Goal: Task Accomplishment & Management: Manage account settings

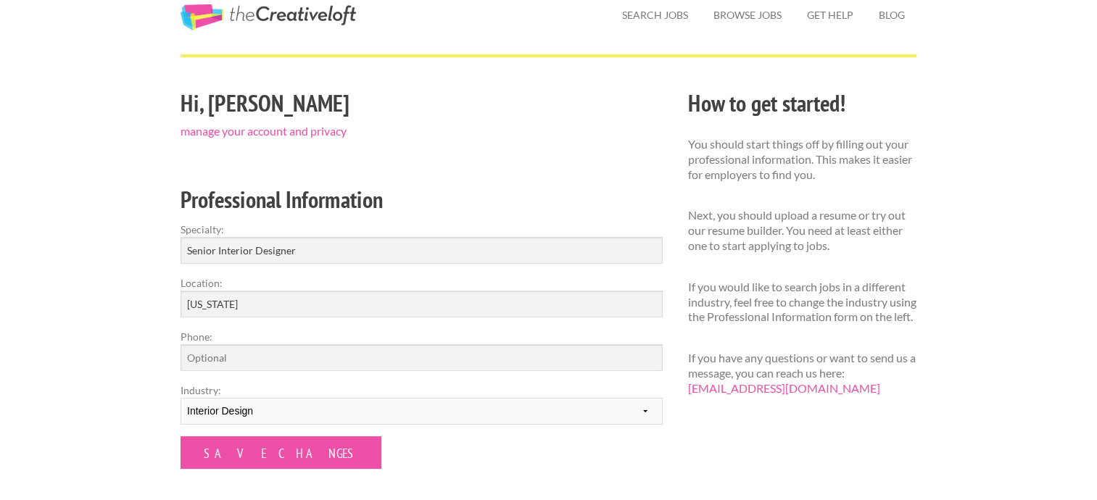
scroll to position [54, 0]
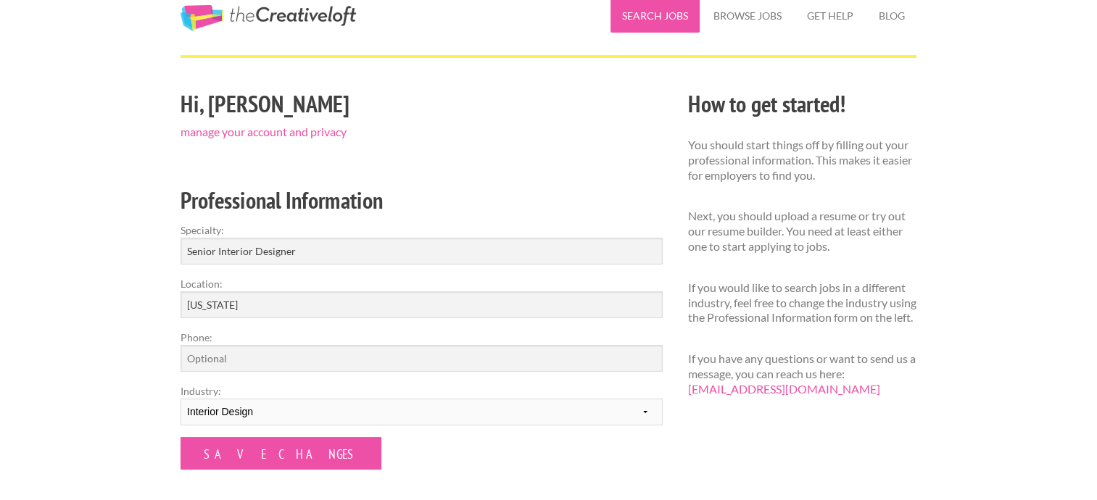
click at [649, 16] on link "Search Jobs" at bounding box center [654, 15] width 89 height 33
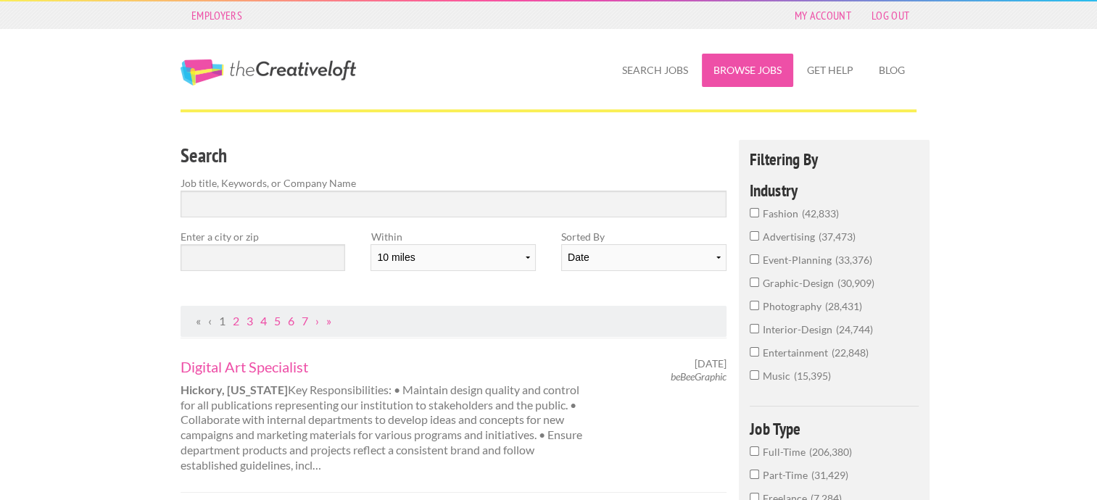
click at [755, 65] on link "Browse Jobs" at bounding box center [747, 70] width 91 height 33
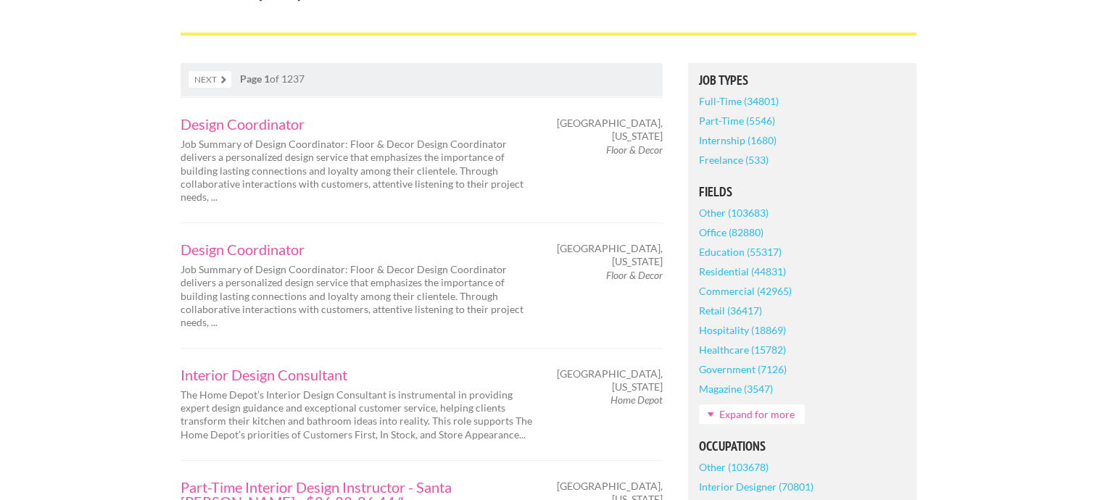
scroll to position [256, 0]
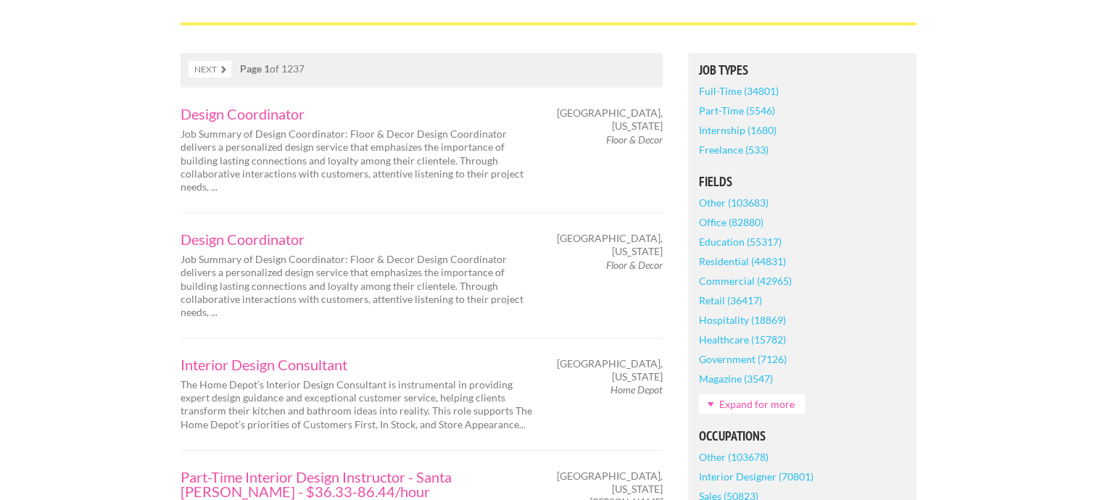
click at [766, 262] on link "Residential (44831)" at bounding box center [742, 261] width 87 height 20
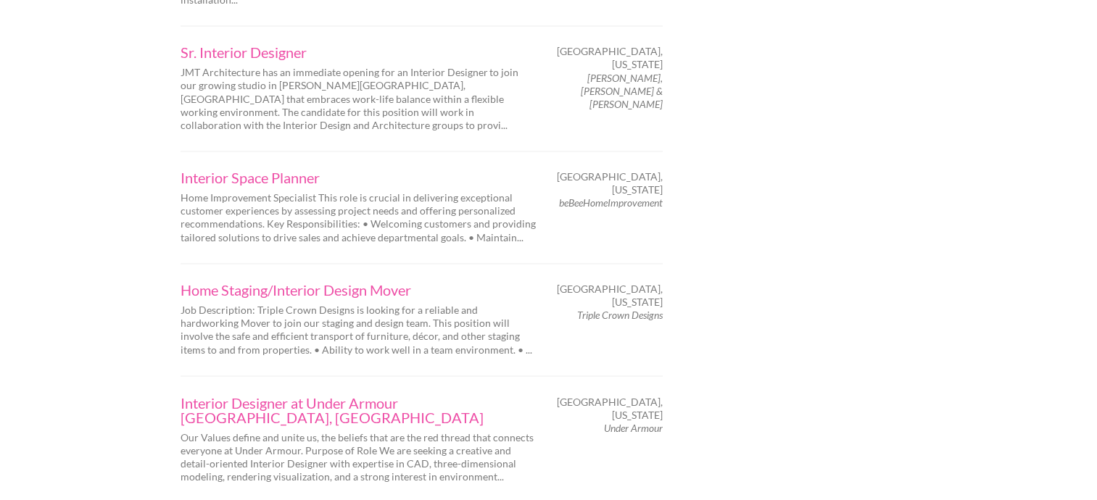
scroll to position [2404, 0]
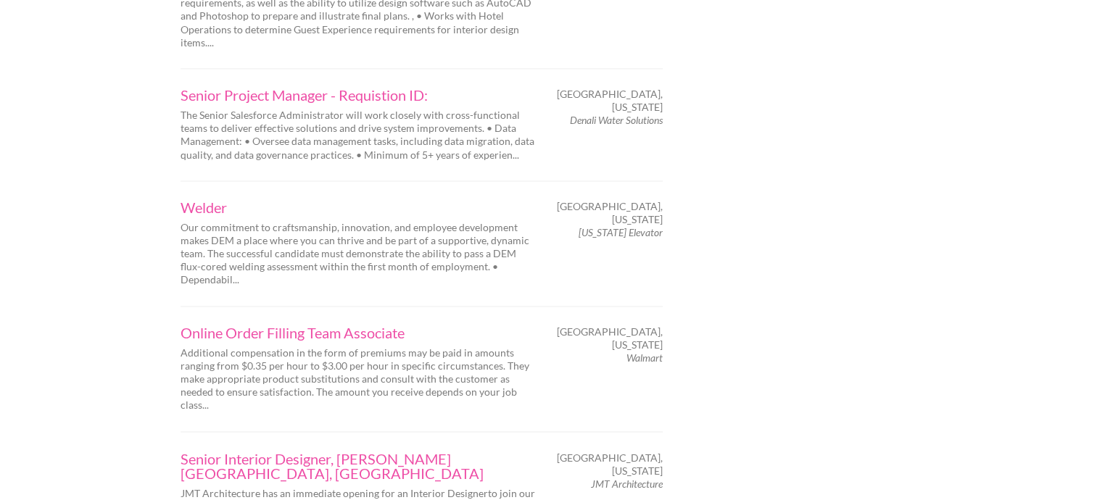
scroll to position [2315, 0]
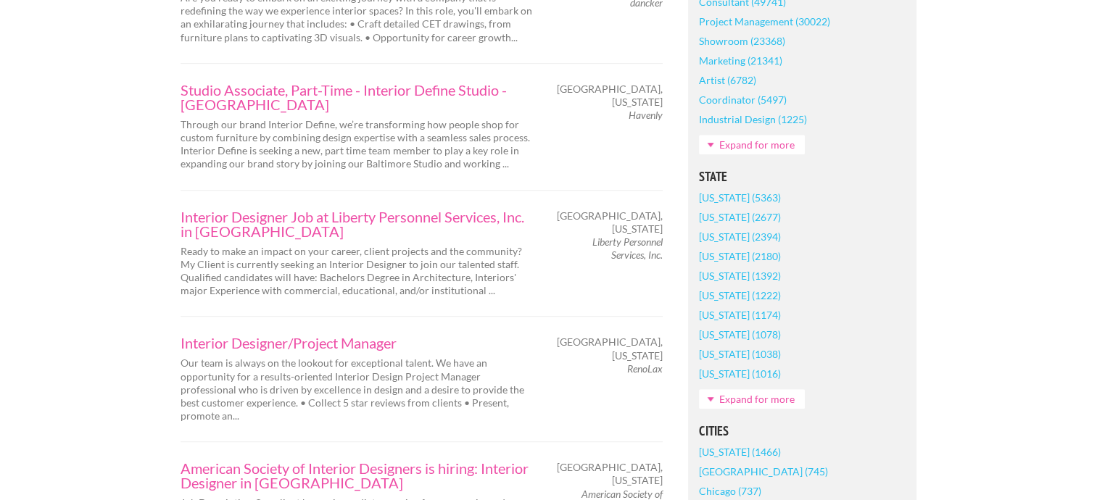
scroll to position [839, 0]
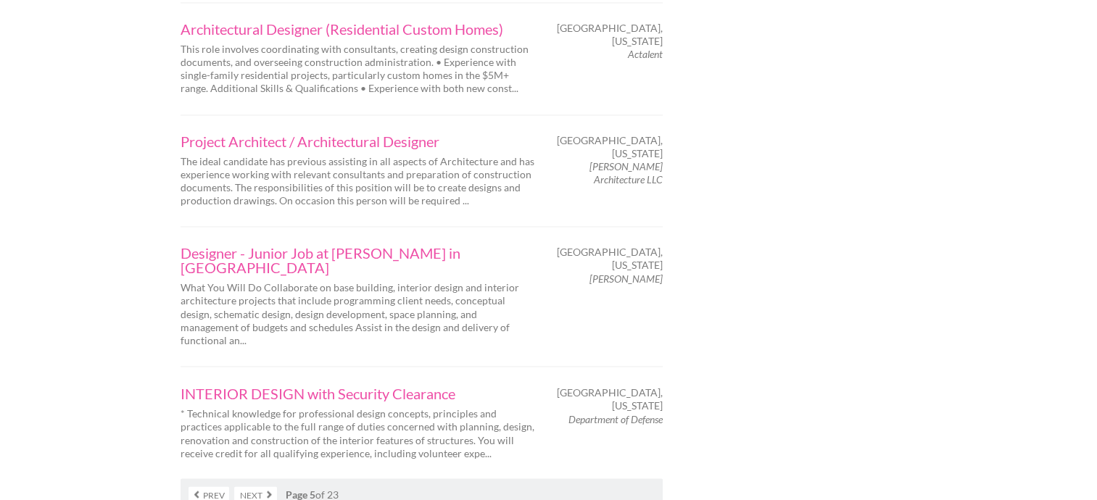
scroll to position [2387, 0]
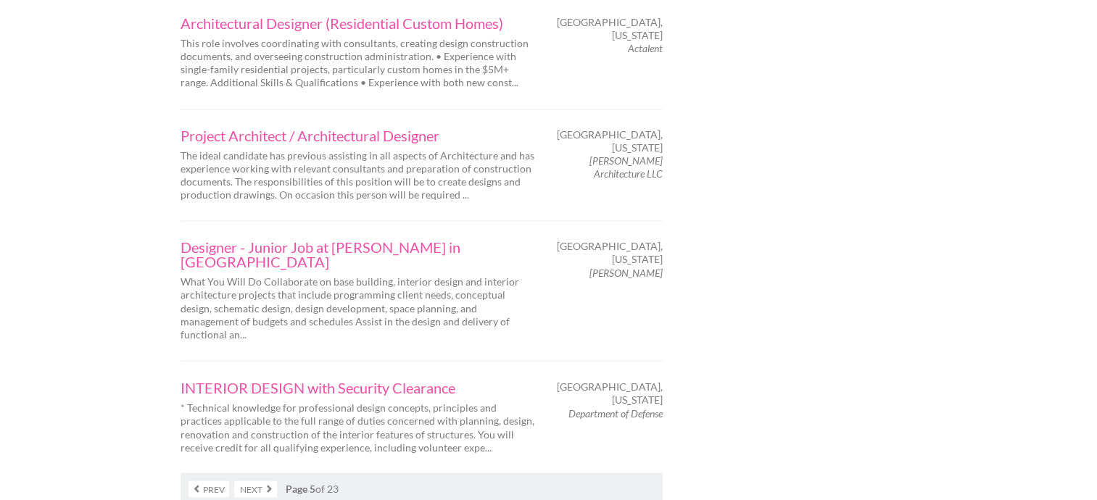
click at [256, 480] on link "Next" at bounding box center [255, 488] width 43 height 17
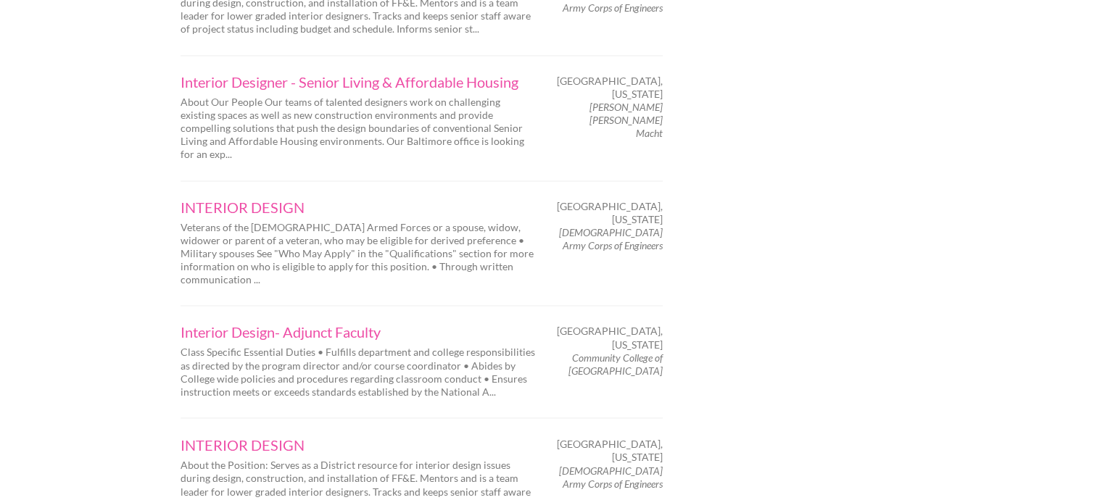
scroll to position [2368, 0]
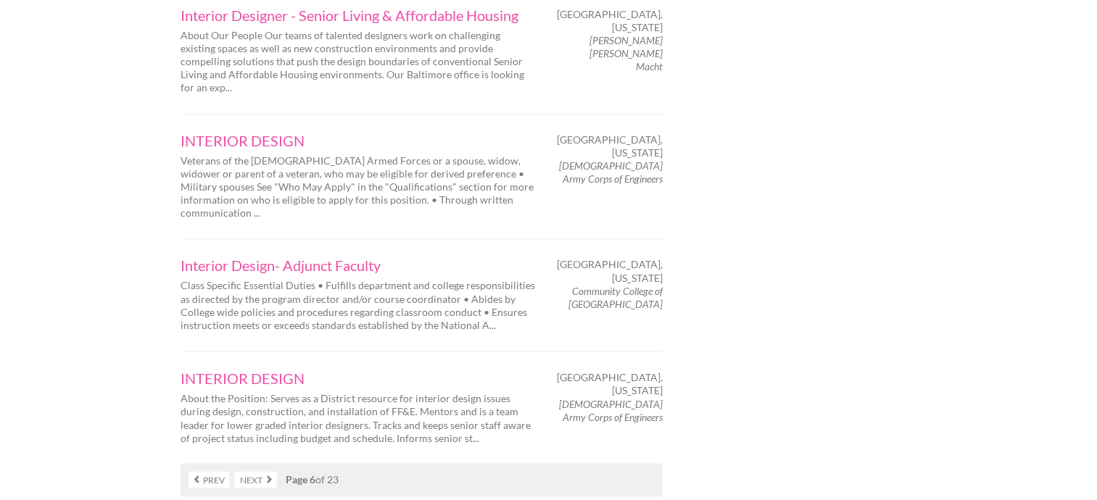
click at [251, 471] on link "Next" at bounding box center [255, 479] width 43 height 17
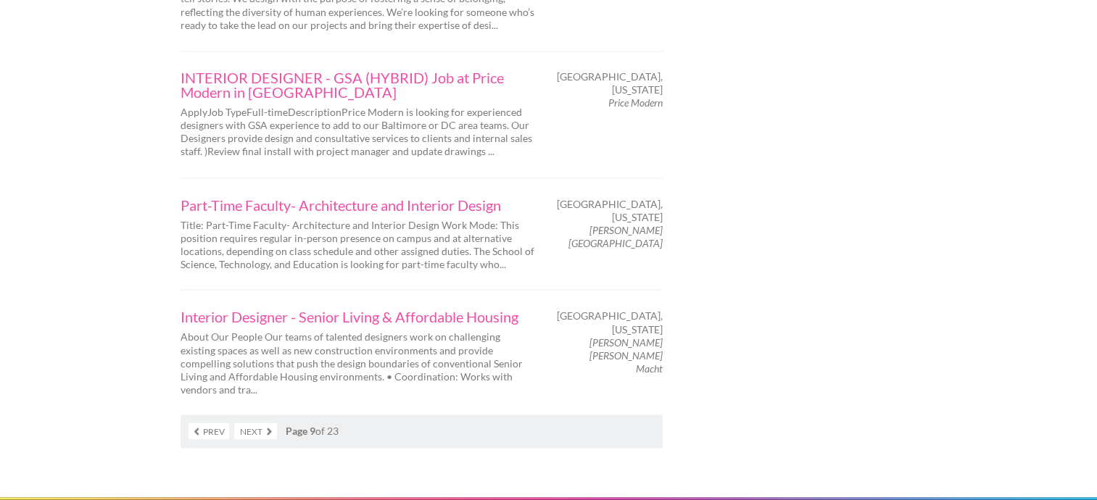
scroll to position [2548, 0]
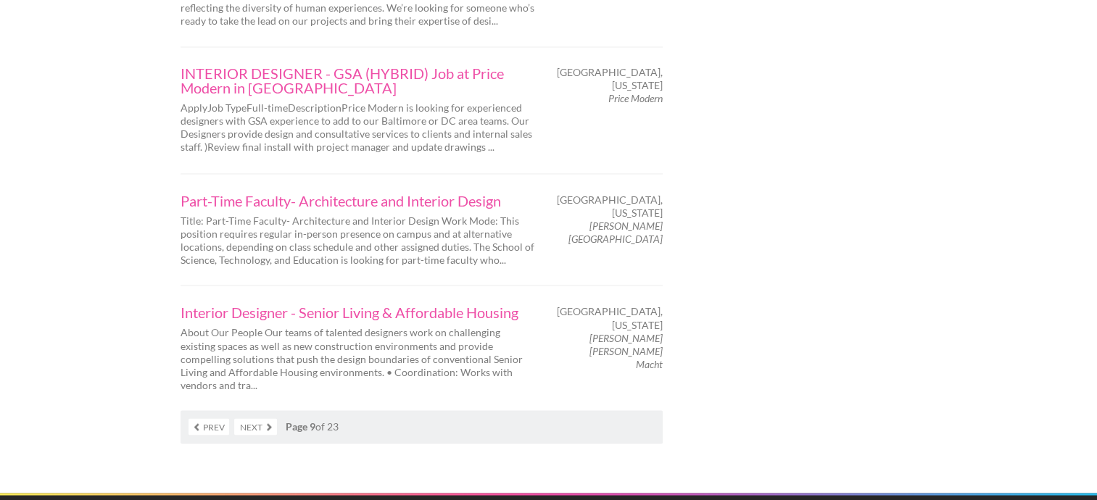
click at [242, 418] on link "Next" at bounding box center [255, 426] width 43 height 17
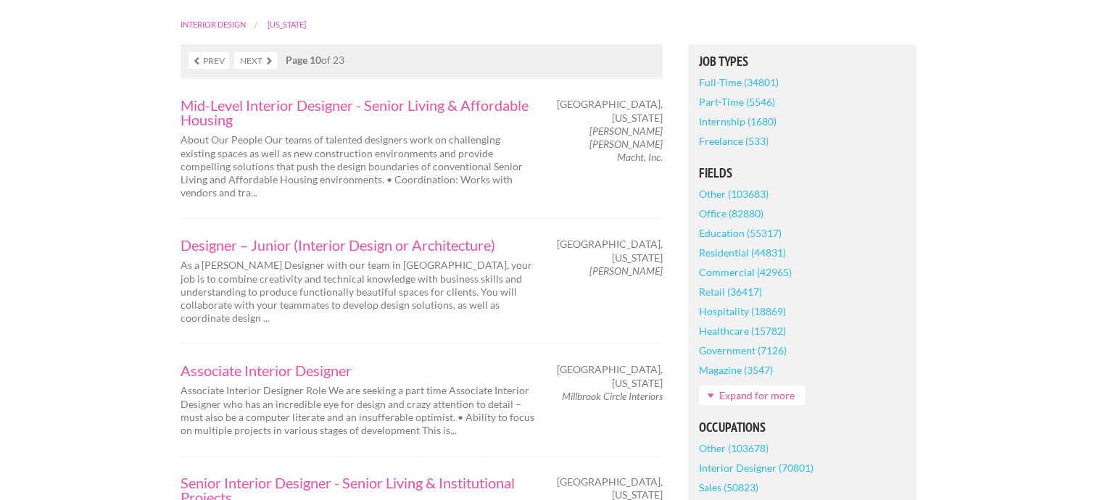
scroll to position [332, 0]
click at [242, 343] on div "Associate Interior Designer Associate Interior Designer Role We are seeking a p…" at bounding box center [421, 399] width 482 height 112
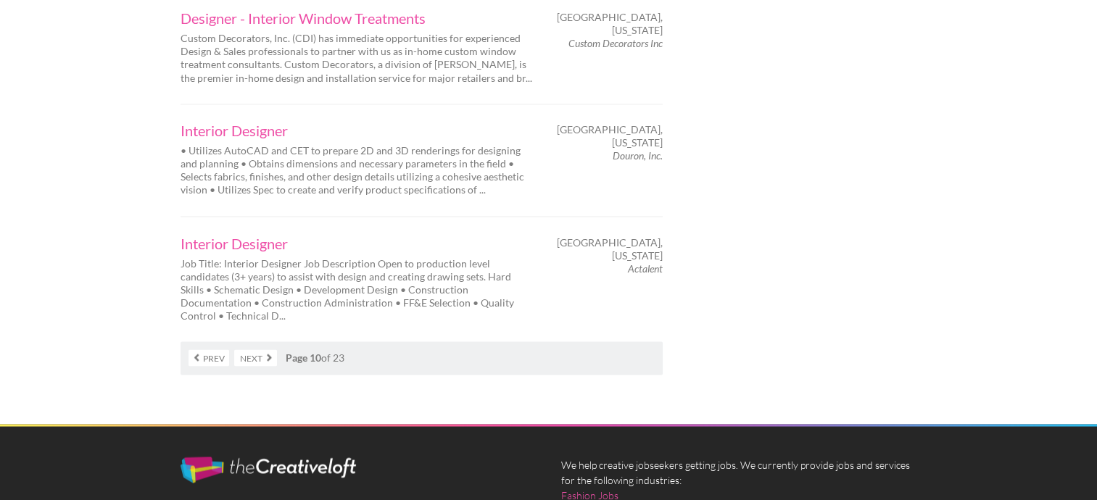
scroll to position [2533, 0]
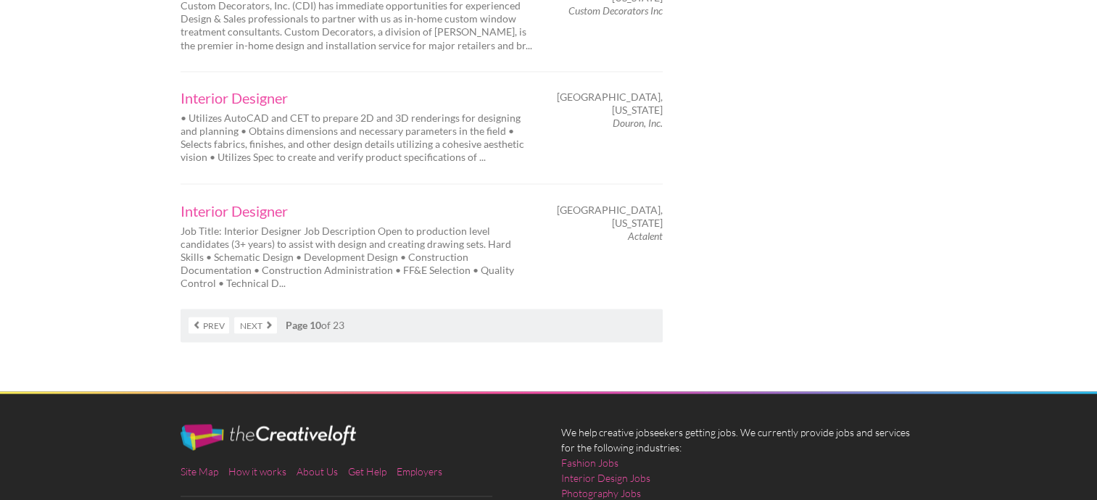
click at [254, 317] on link "Next" at bounding box center [255, 325] width 43 height 17
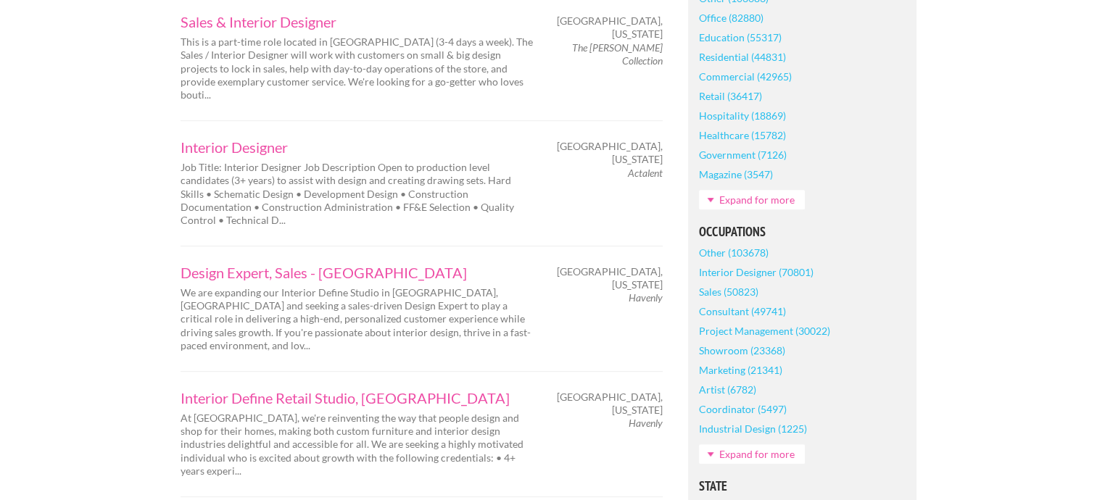
scroll to position [528, 0]
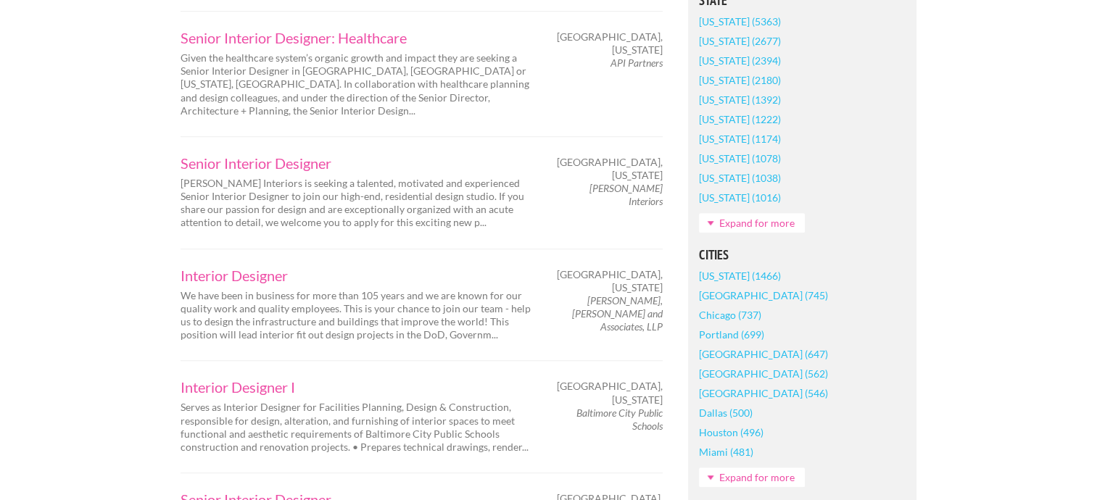
scroll to position [1014, 0]
click at [226, 154] on link "Senior Interior Designer" at bounding box center [357, 161] width 355 height 14
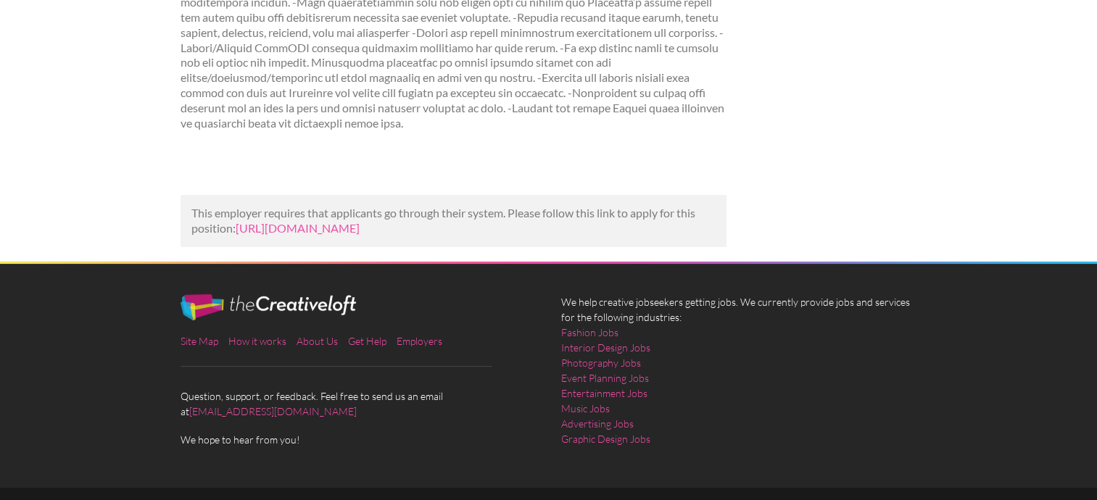
scroll to position [320, 0]
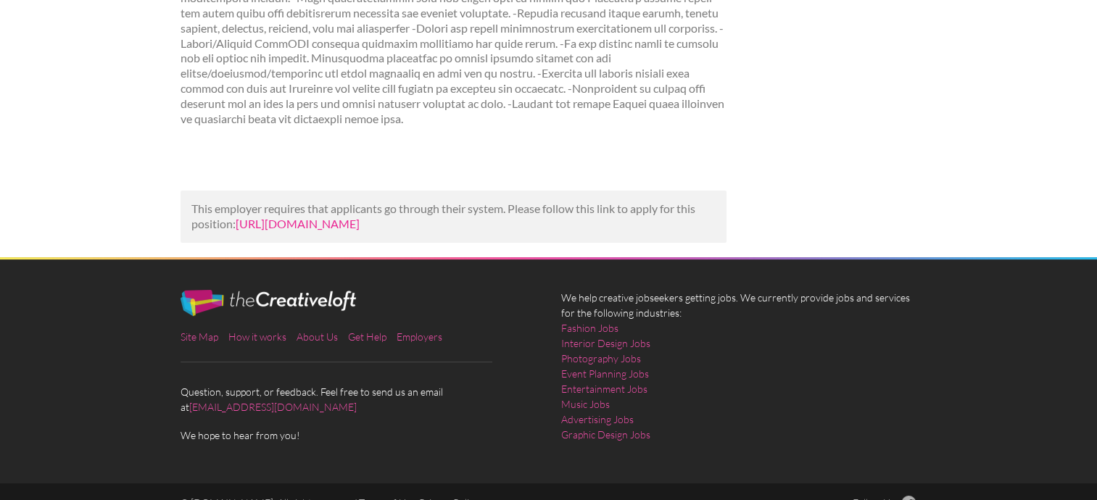
click at [359, 230] on link "[URL][DOMAIN_NAME]" at bounding box center [298, 224] width 124 height 14
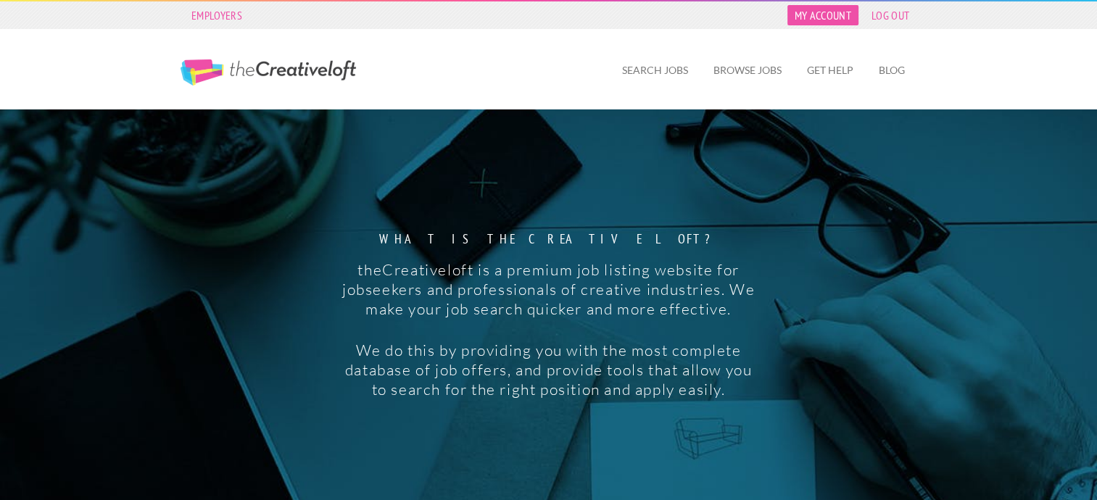
click at [822, 19] on link "My Account" at bounding box center [822, 15] width 71 height 20
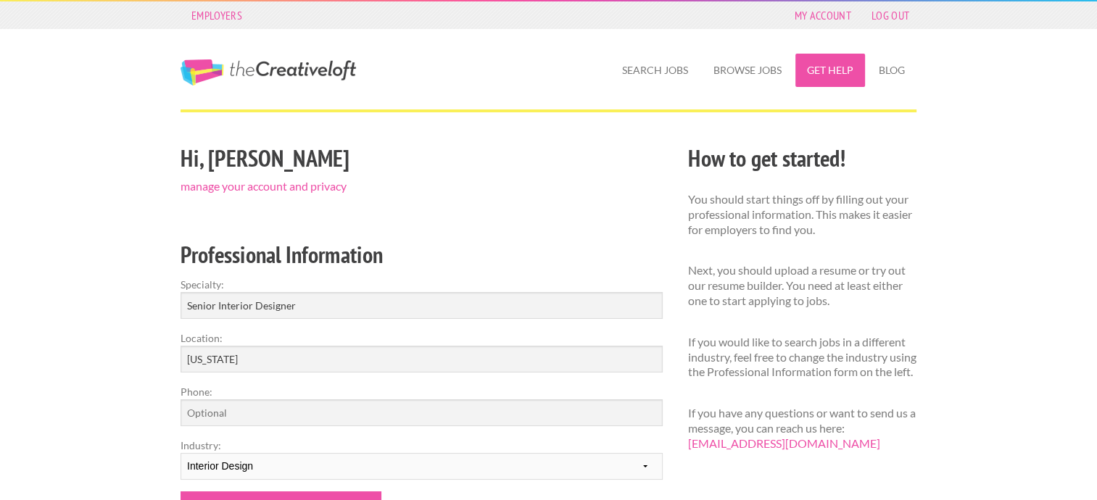
click at [828, 70] on link "Get Help" at bounding box center [830, 70] width 70 height 33
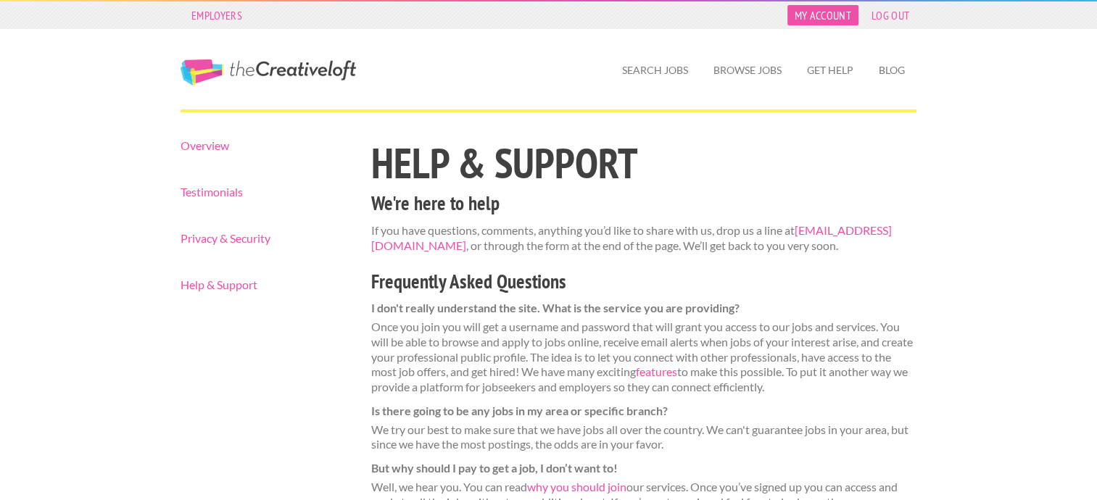
click at [831, 14] on link "My Account" at bounding box center [822, 15] width 71 height 20
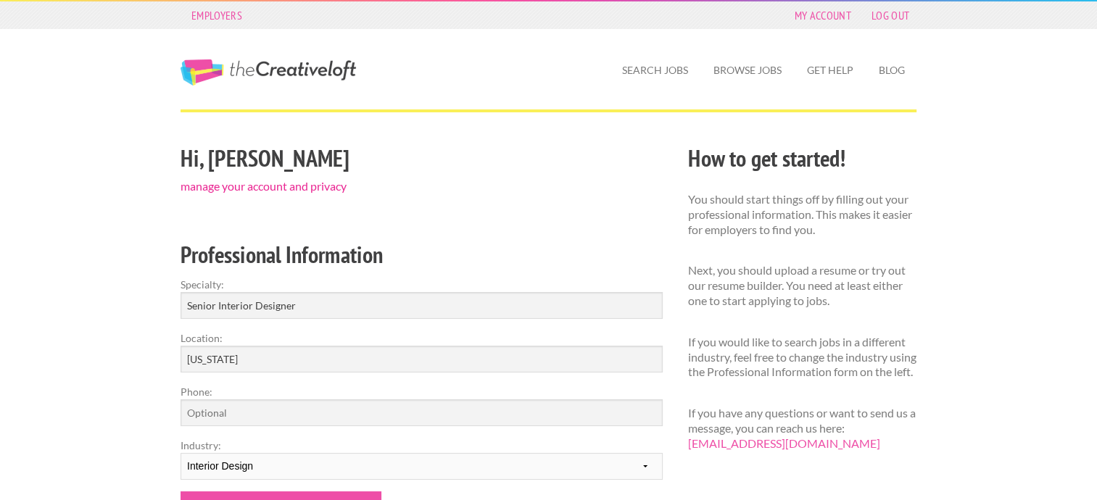
click at [341, 186] on link "manage your account and privacy" at bounding box center [263, 186] width 166 height 14
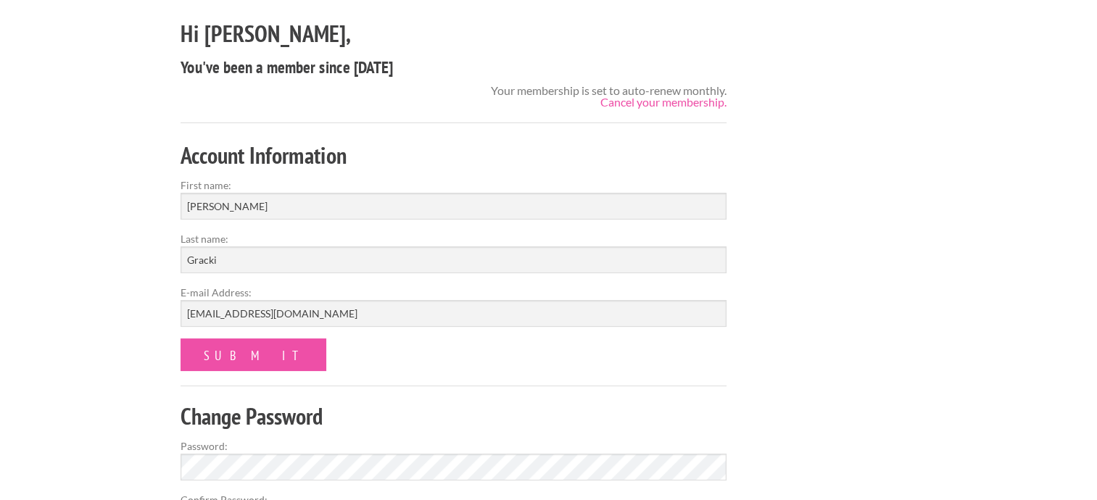
scroll to position [122, 0]
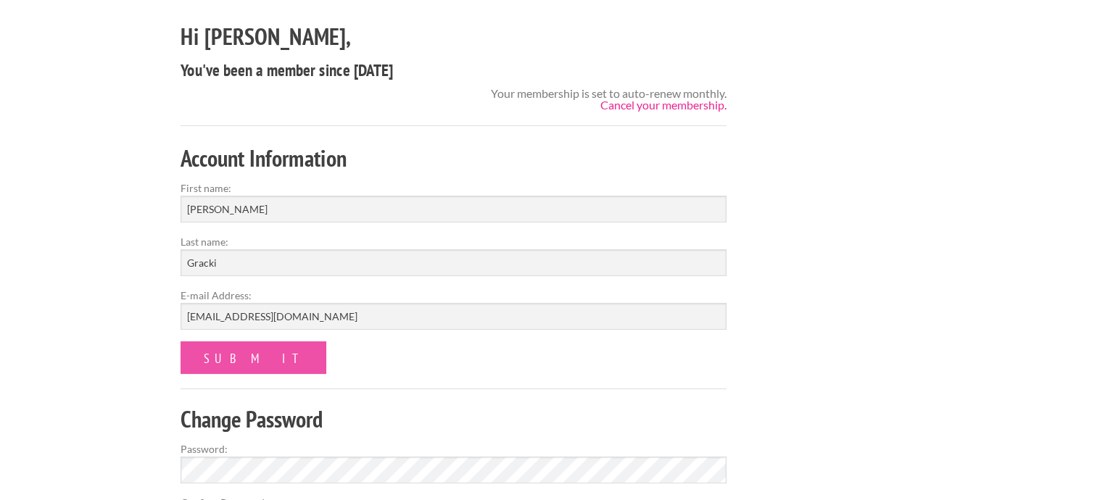
click at [714, 107] on link "Cancel your membership." at bounding box center [663, 105] width 126 height 14
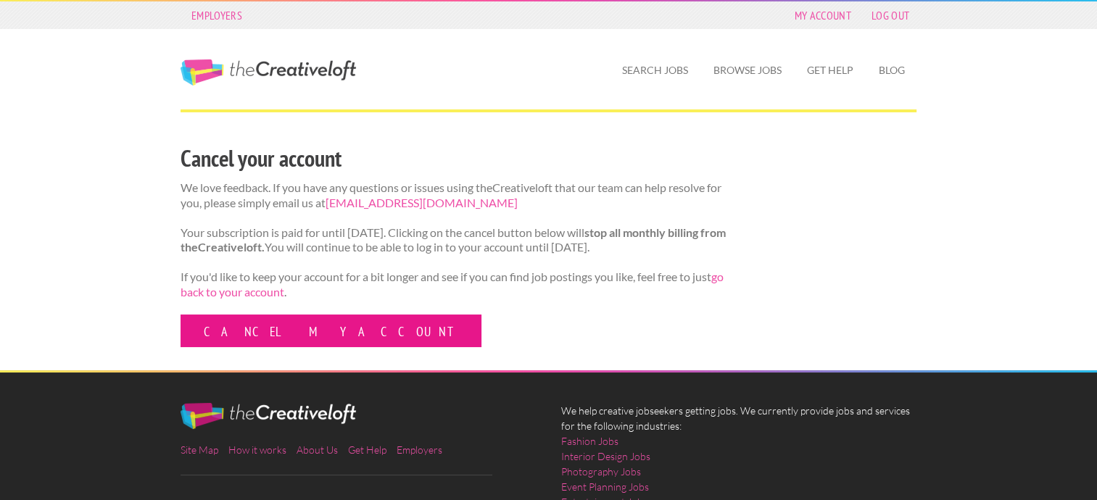
click at [278, 347] on link "Cancel my account" at bounding box center [330, 331] width 301 height 33
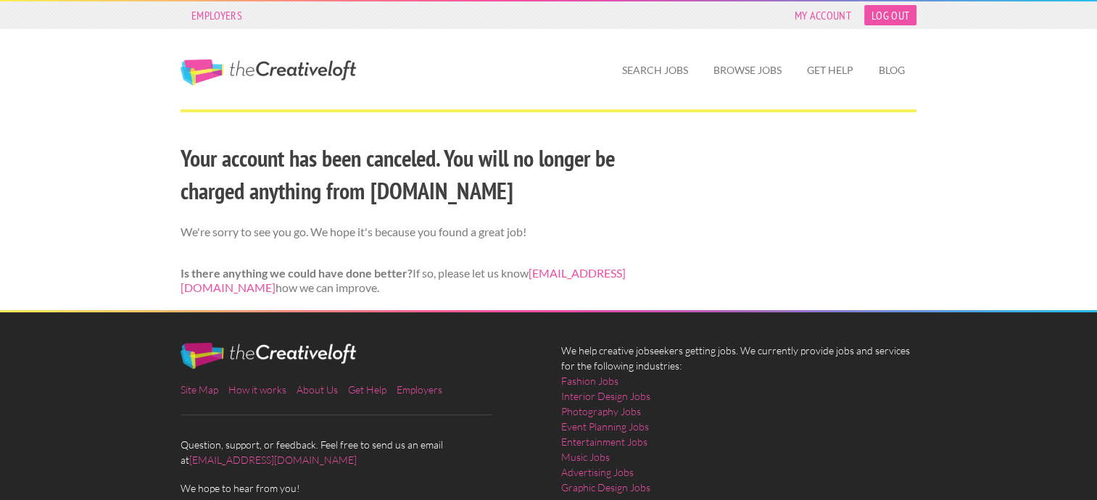
click at [889, 13] on link "Log Out" at bounding box center [890, 15] width 52 height 20
